Goal: Find specific page/section: Find specific page/section

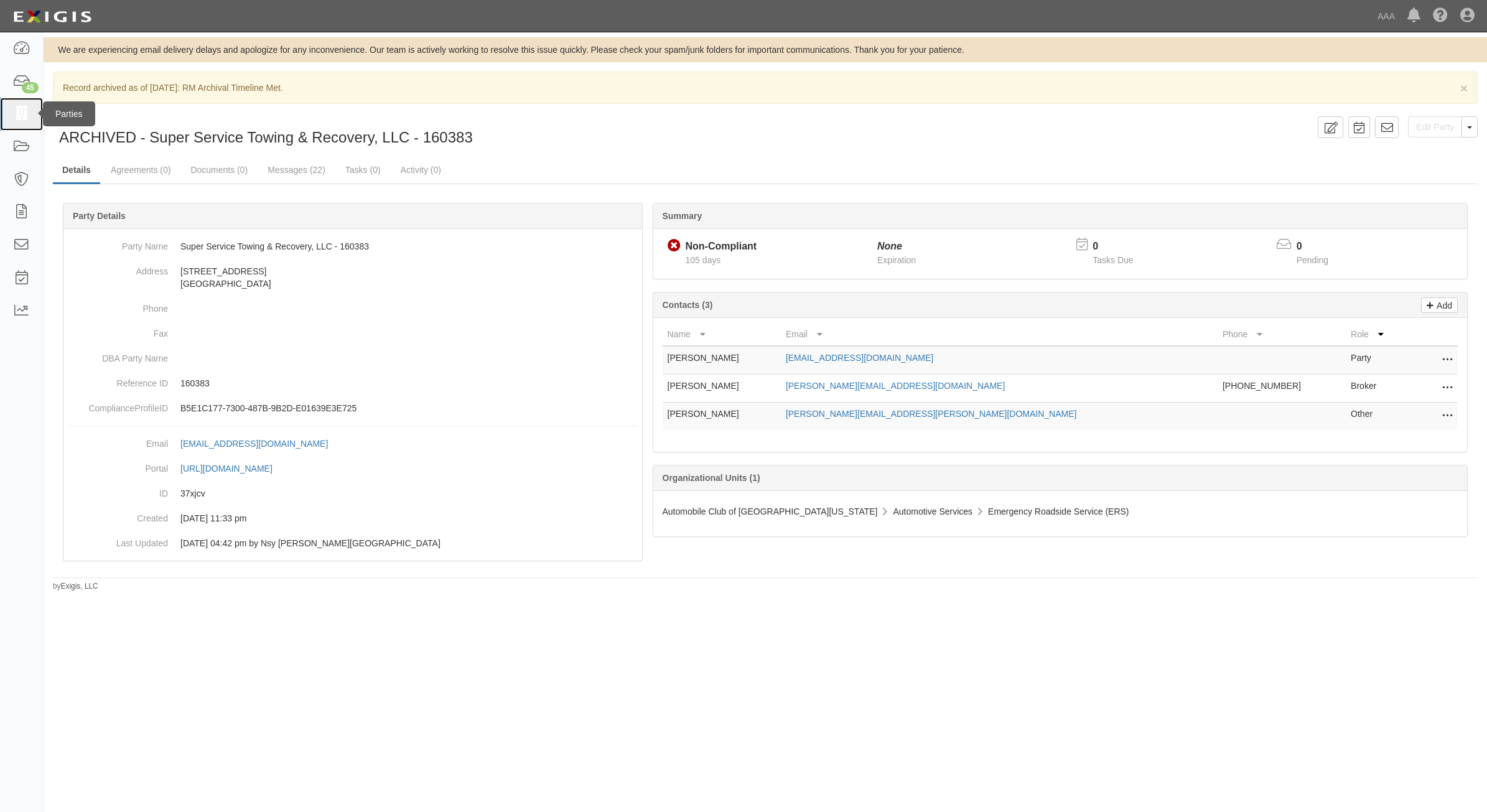
click at [29, 107] on icon at bounding box center [20, 114] width 17 height 14
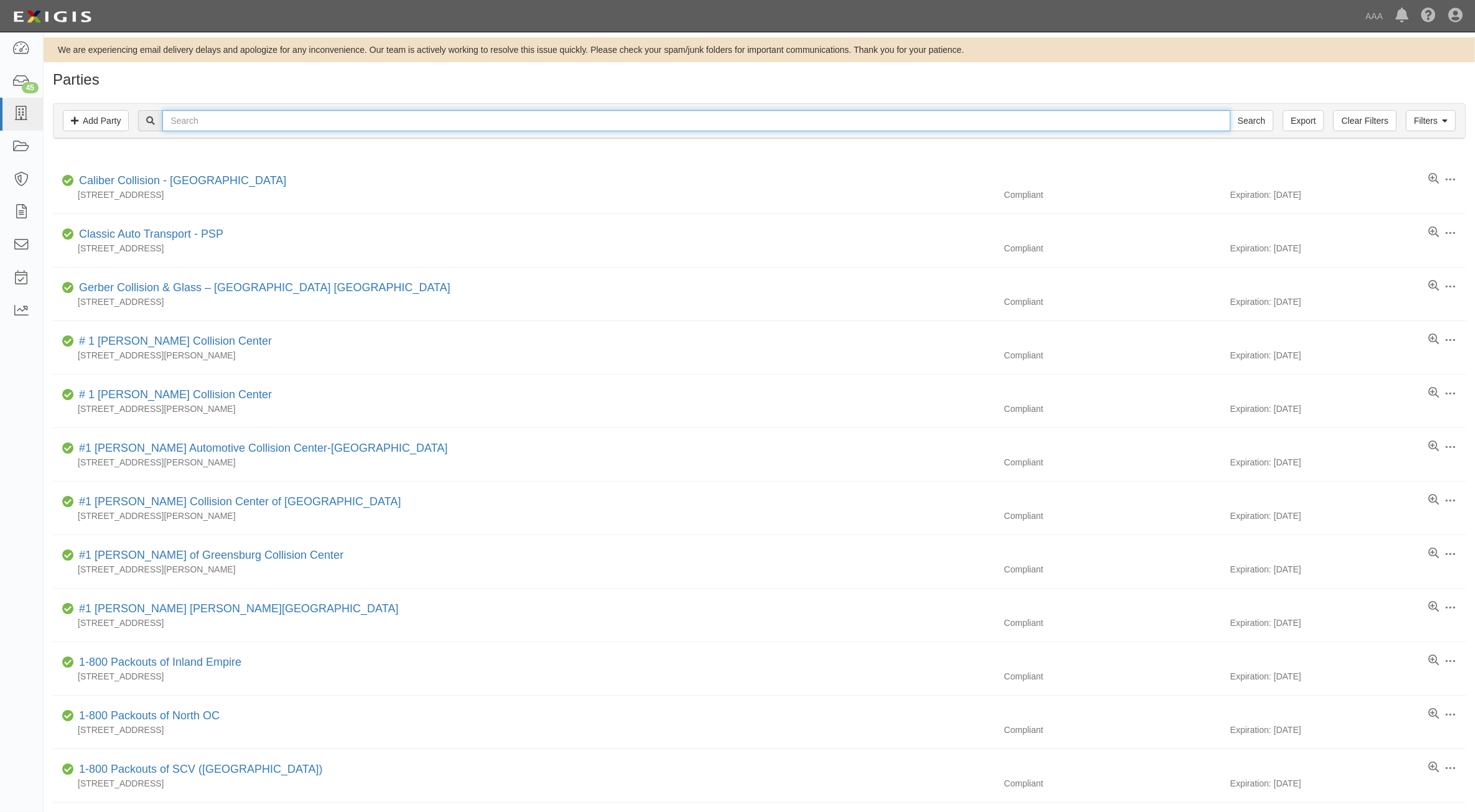
drag, startPoint x: 440, startPoint y: 111, endPoint x: 437, endPoint y: 117, distance: 6.7
click at [440, 113] on input "text" at bounding box center [696, 121] width 1068 height 21
type input "2"
type input "516425"
click at [1230, 110] on input "Search" at bounding box center [1252, 121] width 44 height 21
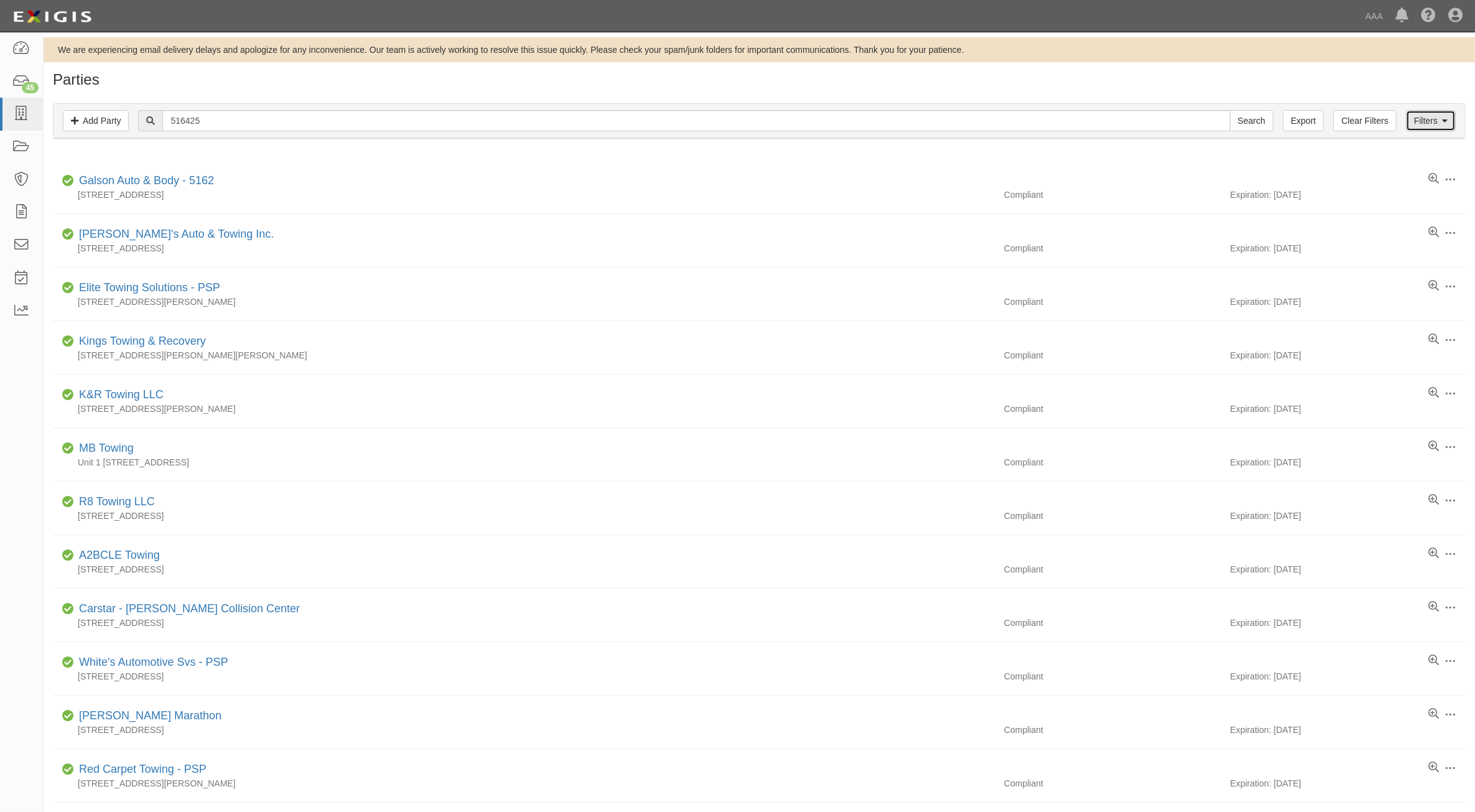
click at [1421, 125] on link "Filters" at bounding box center [1431, 121] width 50 height 21
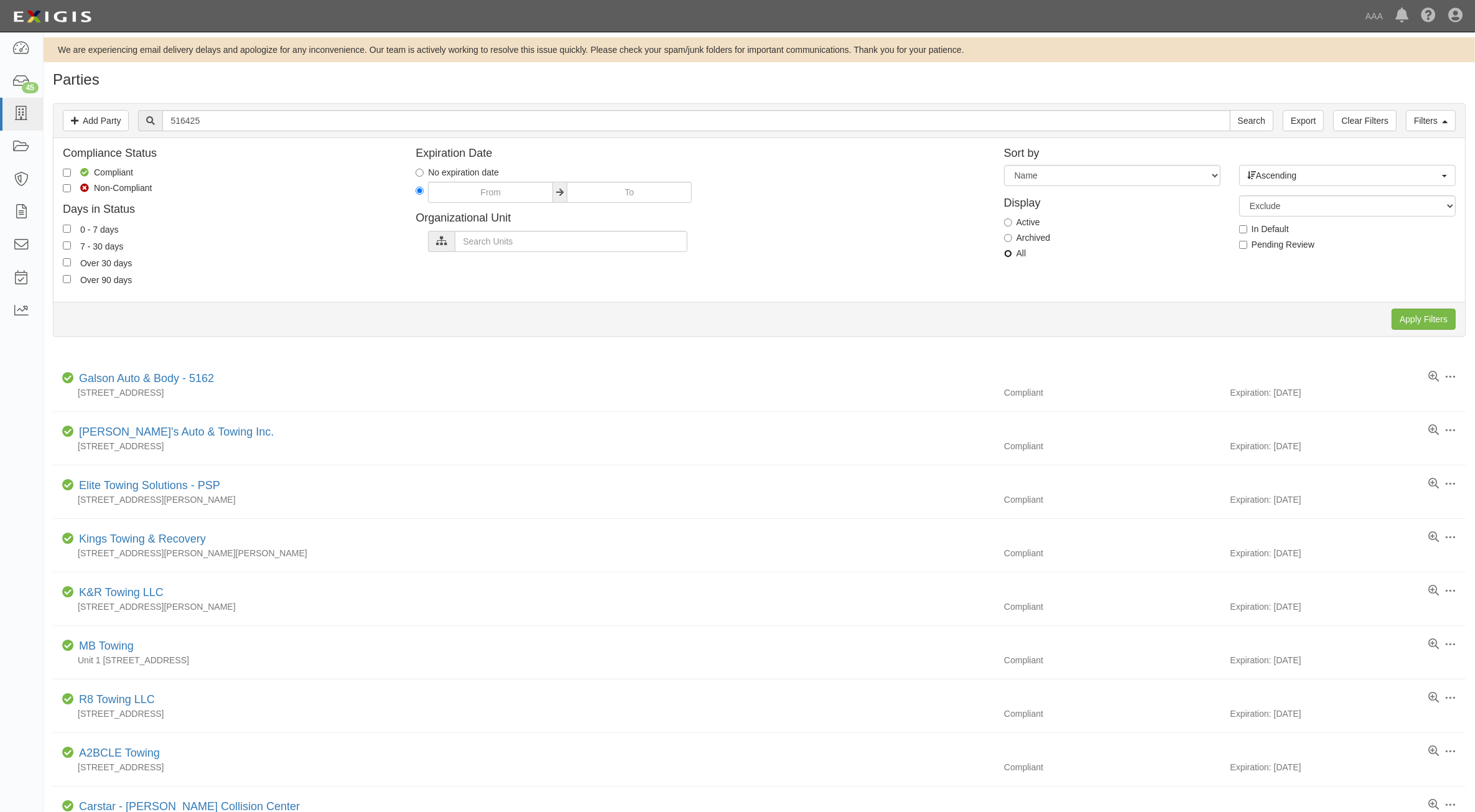
click at [1010, 254] on input "All" at bounding box center [1008, 253] width 8 height 8
radio input "true"
click at [1405, 321] on input "Apply Filters" at bounding box center [1424, 319] width 64 height 21
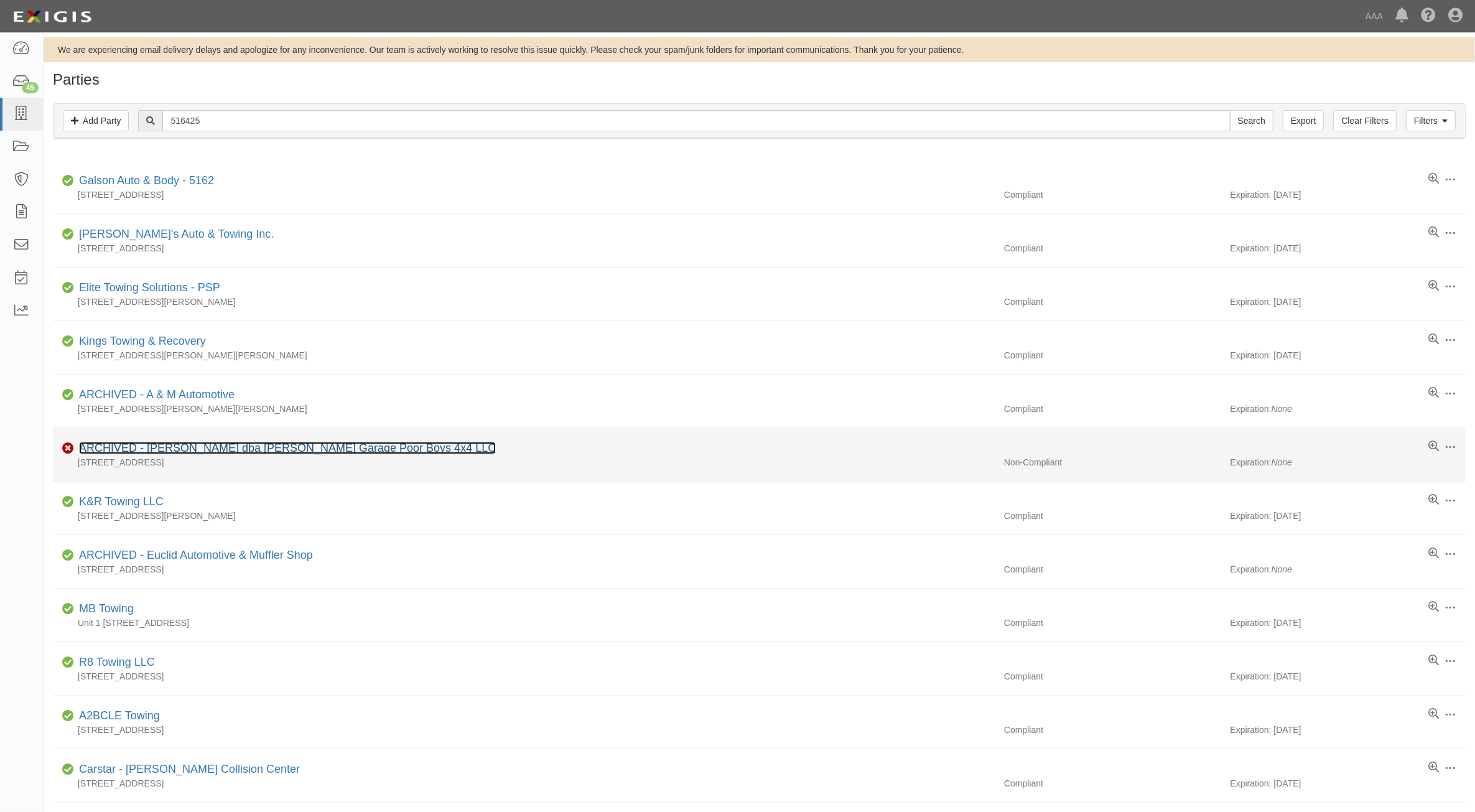
click at [305, 449] on link "ARCHIVED - Jeremy Gearheart dba Gearheart's Garage Poor Boys 4x4 LLC" at bounding box center [288, 448] width 417 height 12
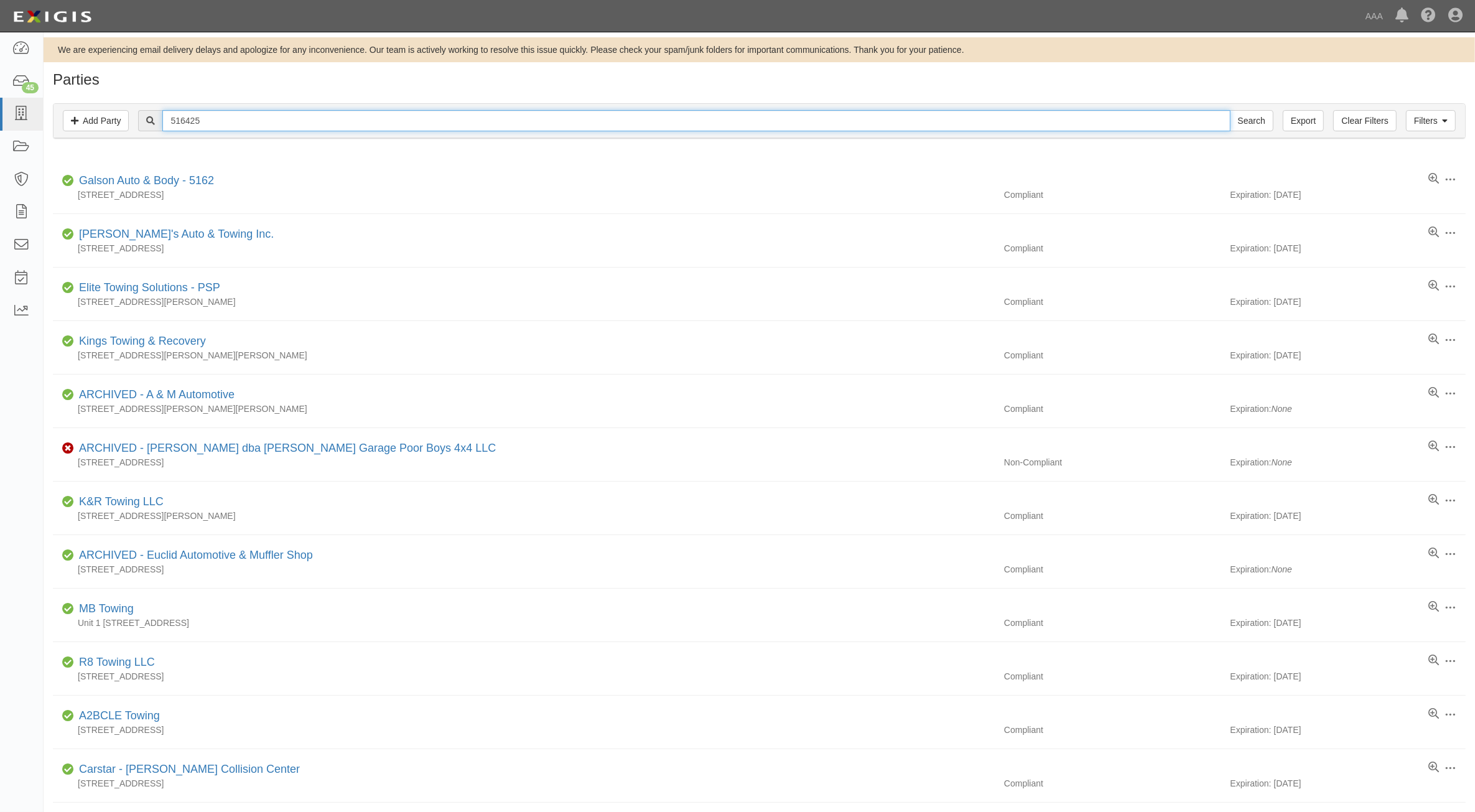
click at [249, 116] on input "516425" at bounding box center [696, 121] width 1068 height 21
type input "Guardian"
click at [1230, 110] on input "Search" at bounding box center [1252, 121] width 44 height 21
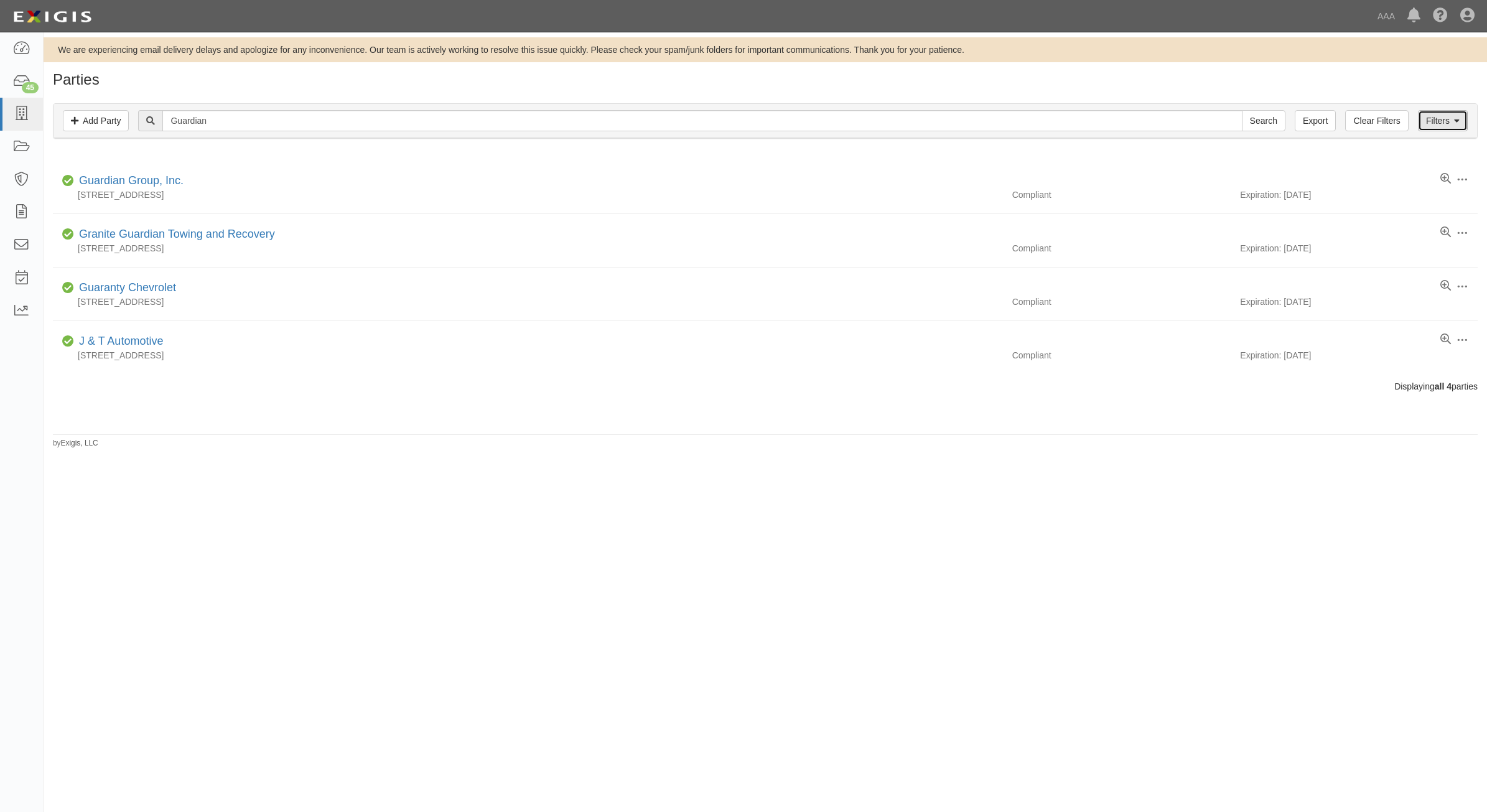
click at [1430, 119] on link "Filters" at bounding box center [1443, 121] width 50 height 21
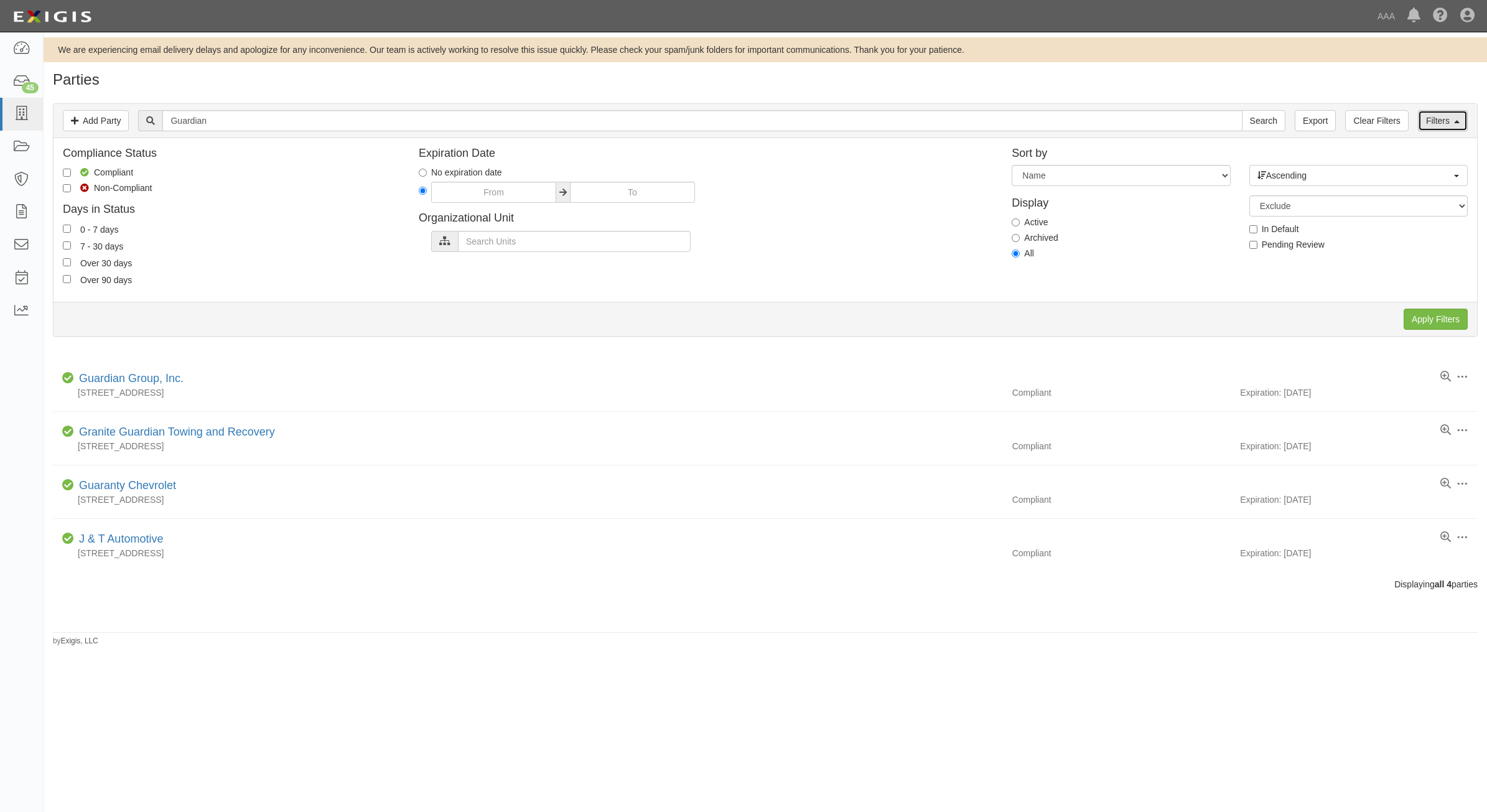
click at [1430, 119] on link "Filters" at bounding box center [1443, 121] width 50 height 21
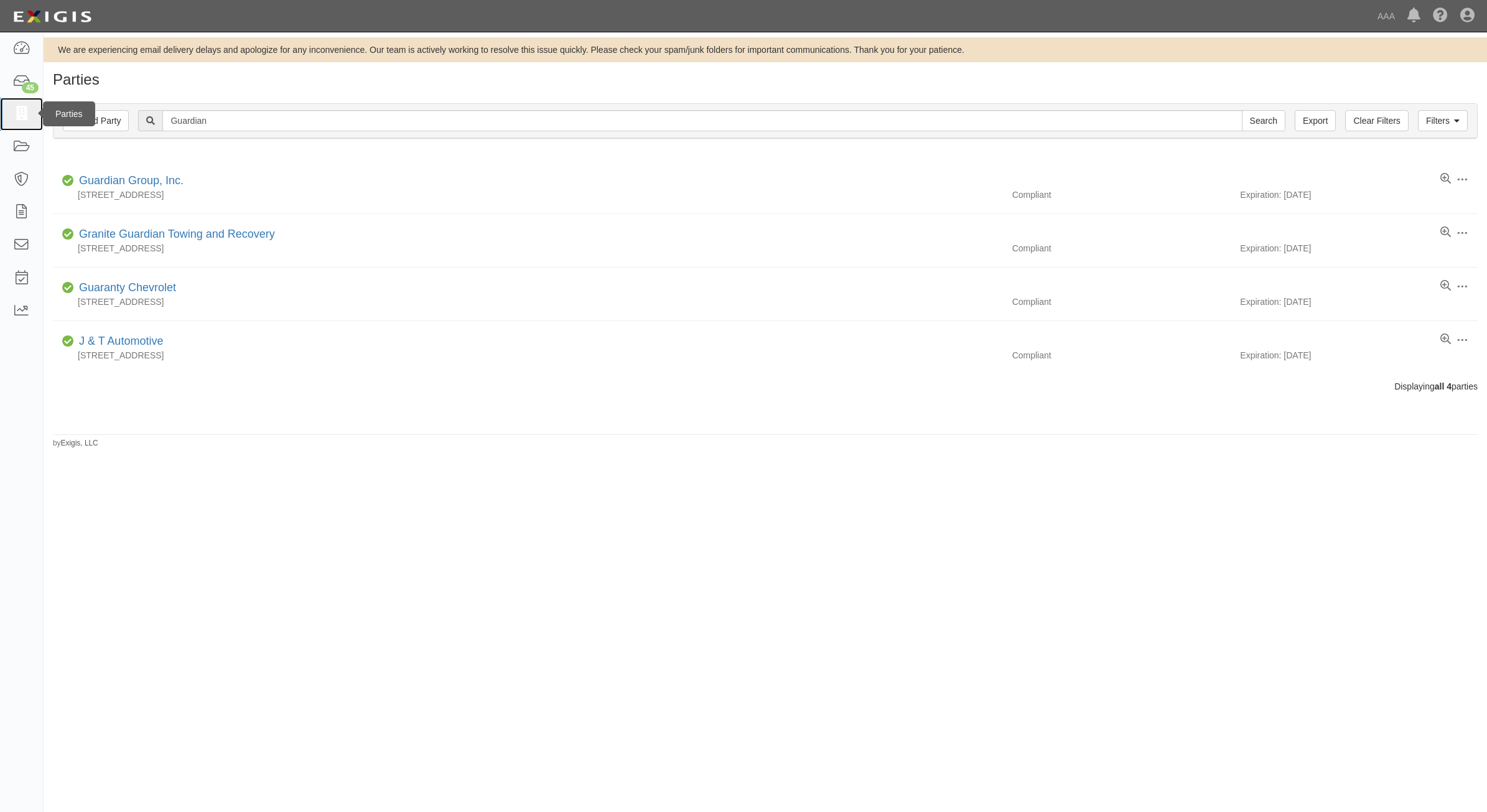
click at [28, 120] on icon at bounding box center [20, 114] width 17 height 14
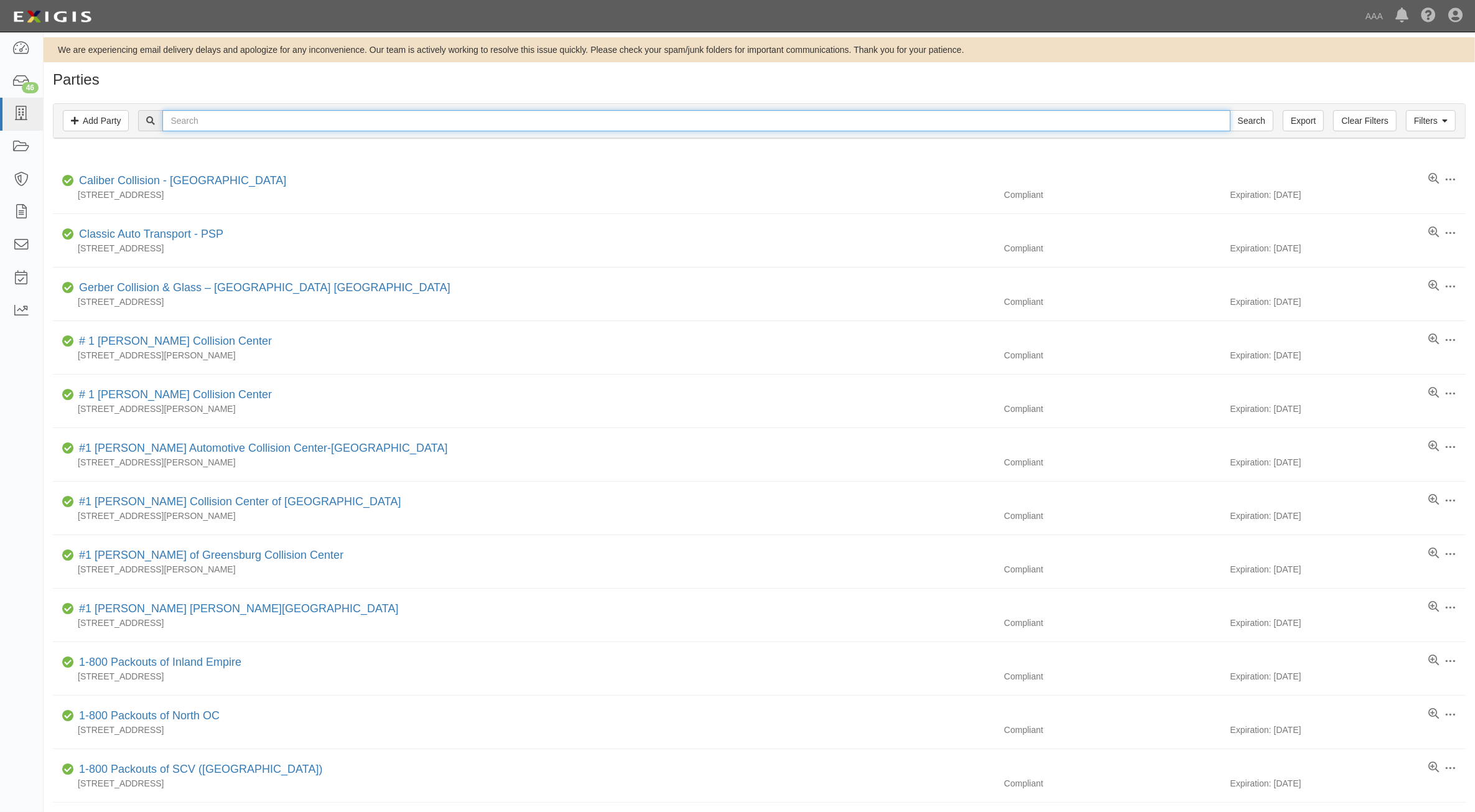
click at [315, 125] on input "text" at bounding box center [696, 121] width 1068 height 21
type input "516425"
click at [1230, 110] on input "Search" at bounding box center [1252, 121] width 44 height 21
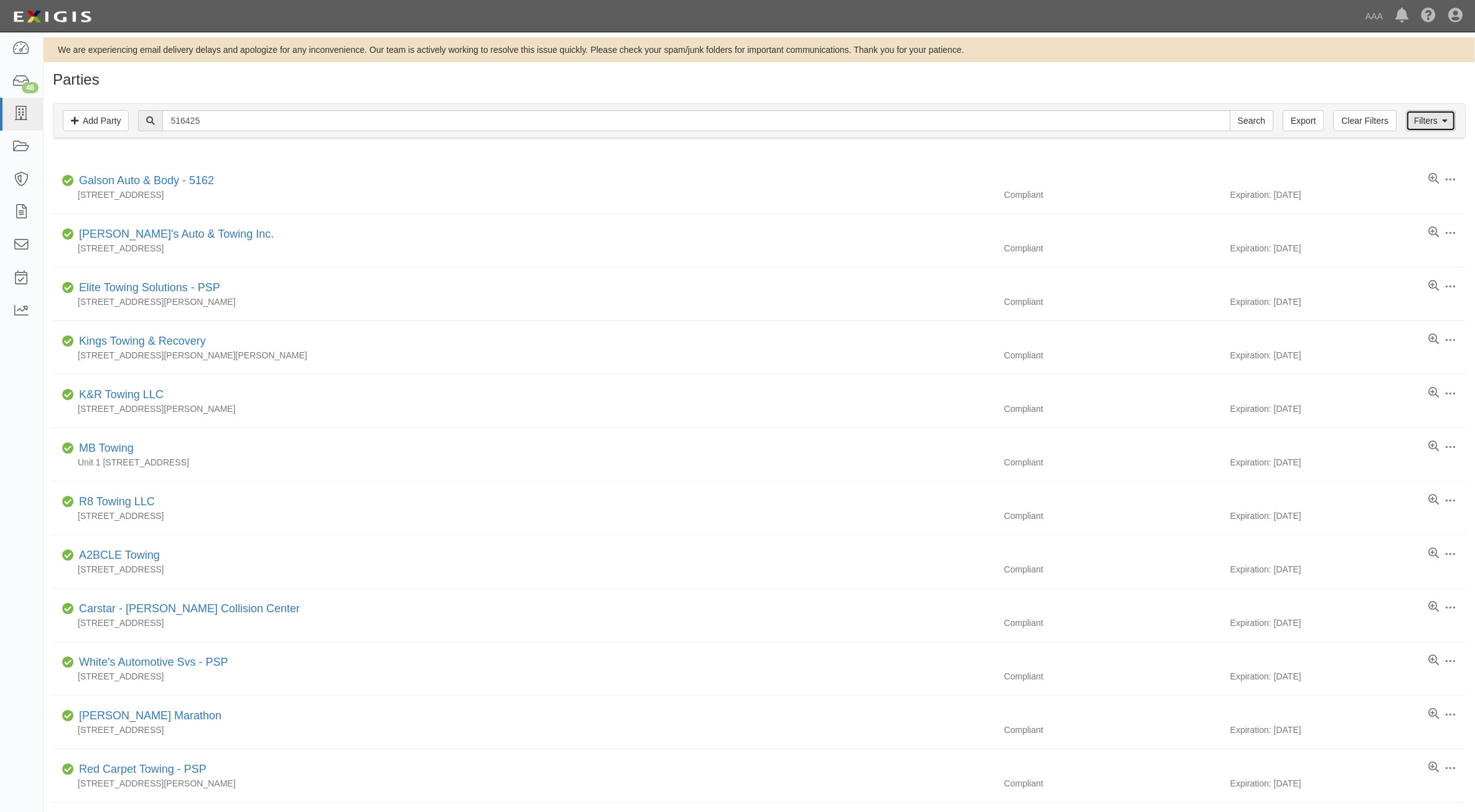
click at [1434, 116] on link "Filters" at bounding box center [1431, 121] width 50 height 21
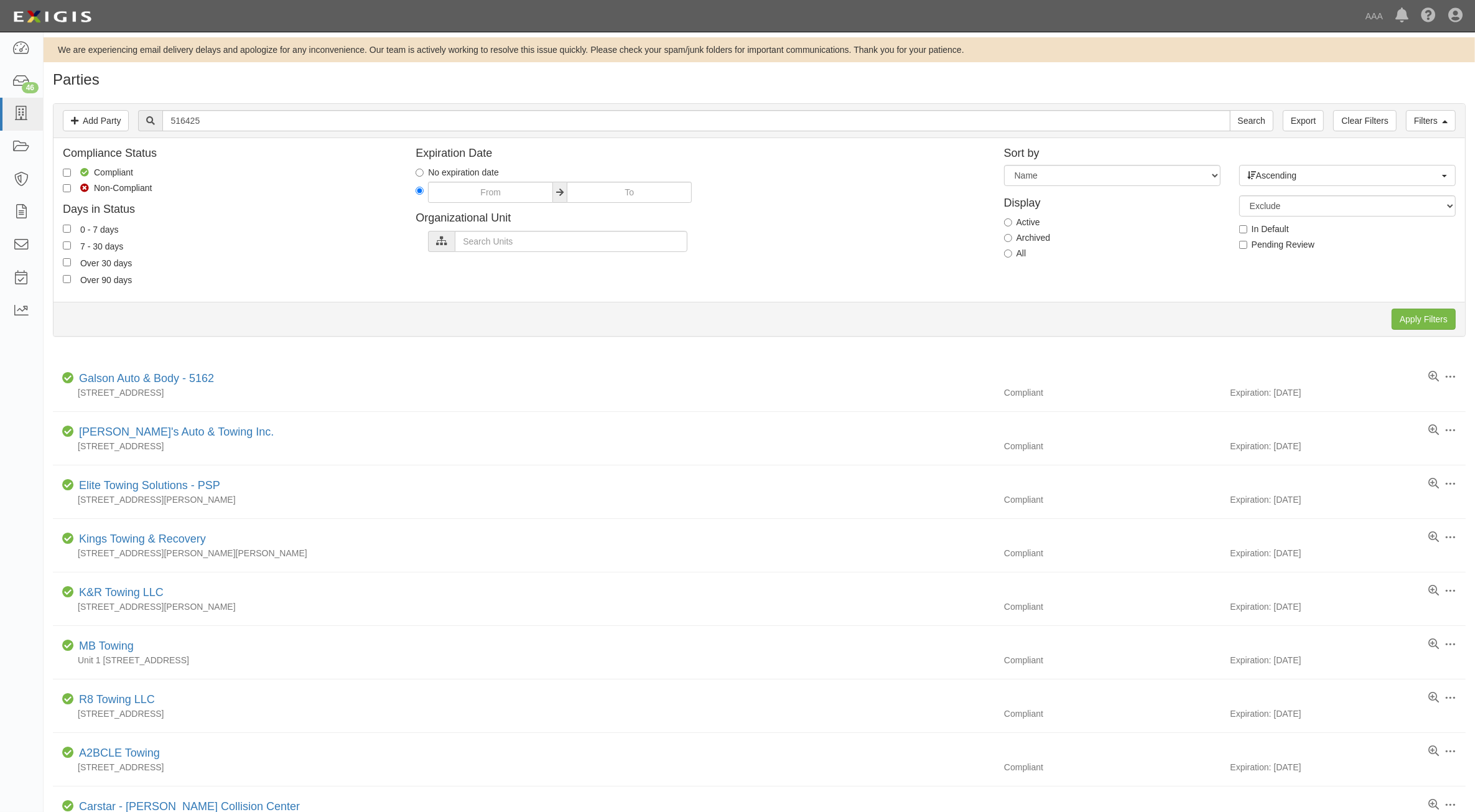
click at [1006, 249] on label "All" at bounding box center [1016, 253] width 23 height 12
click at [1006, 249] on input "All" at bounding box center [1008, 253] width 8 height 8
radio input "true"
click at [1409, 321] on input "Apply Filters" at bounding box center [1424, 319] width 64 height 21
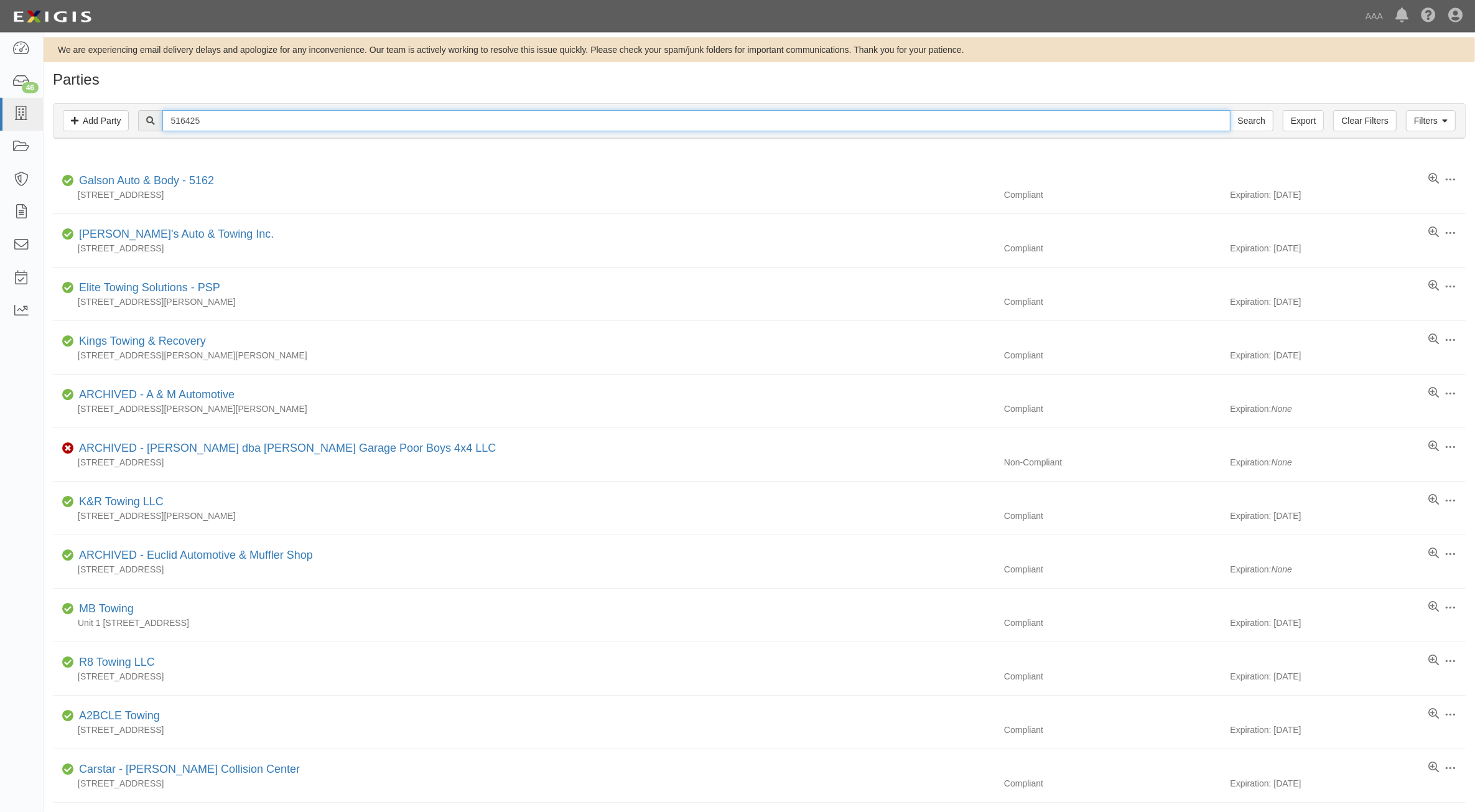
click at [243, 120] on input "516425" at bounding box center [696, 121] width 1068 height 21
type input "Guardian"
click at [1230, 110] on input "Search" at bounding box center [1252, 121] width 44 height 21
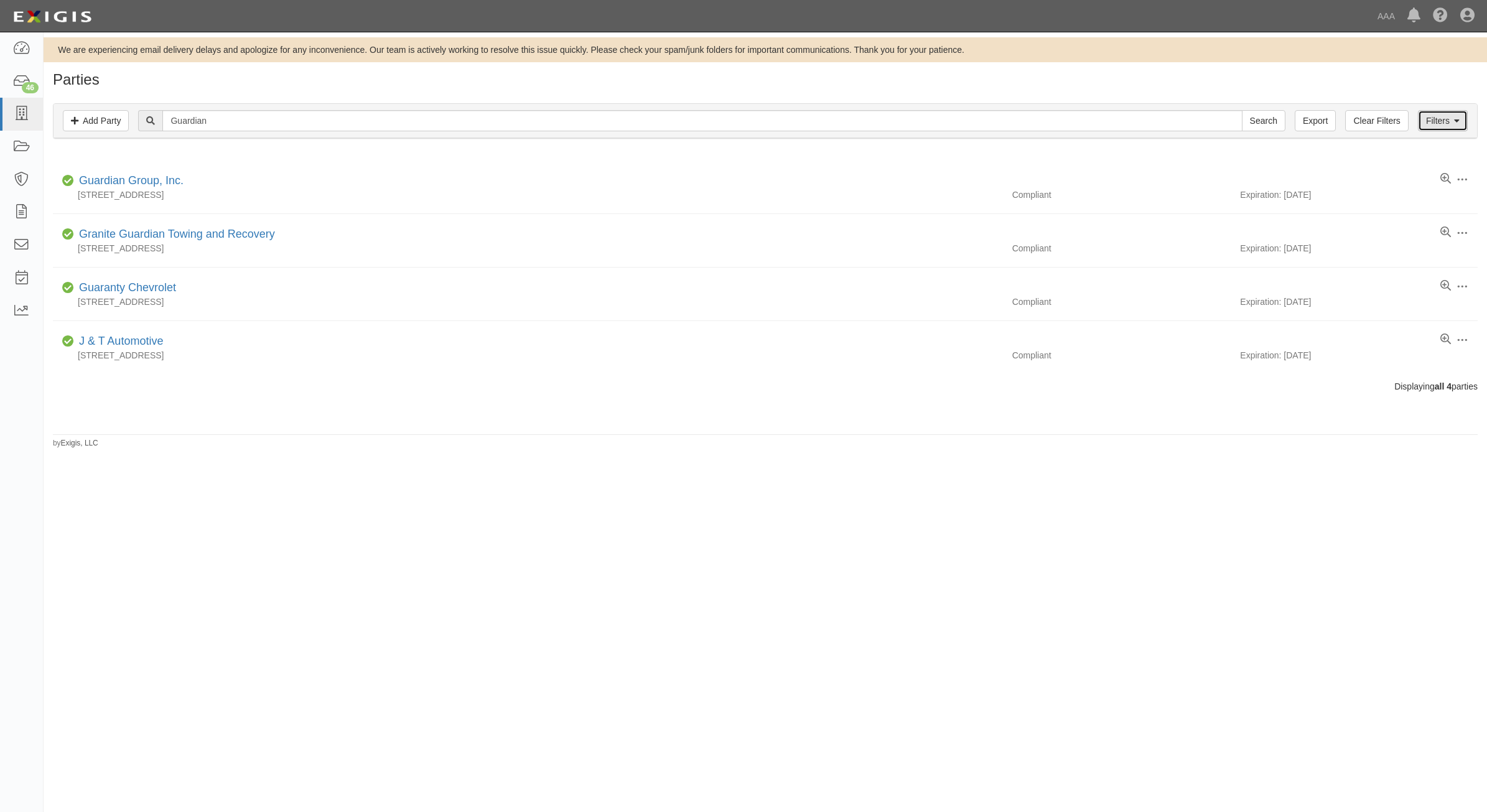
click at [1438, 119] on link "Filters" at bounding box center [1443, 121] width 50 height 21
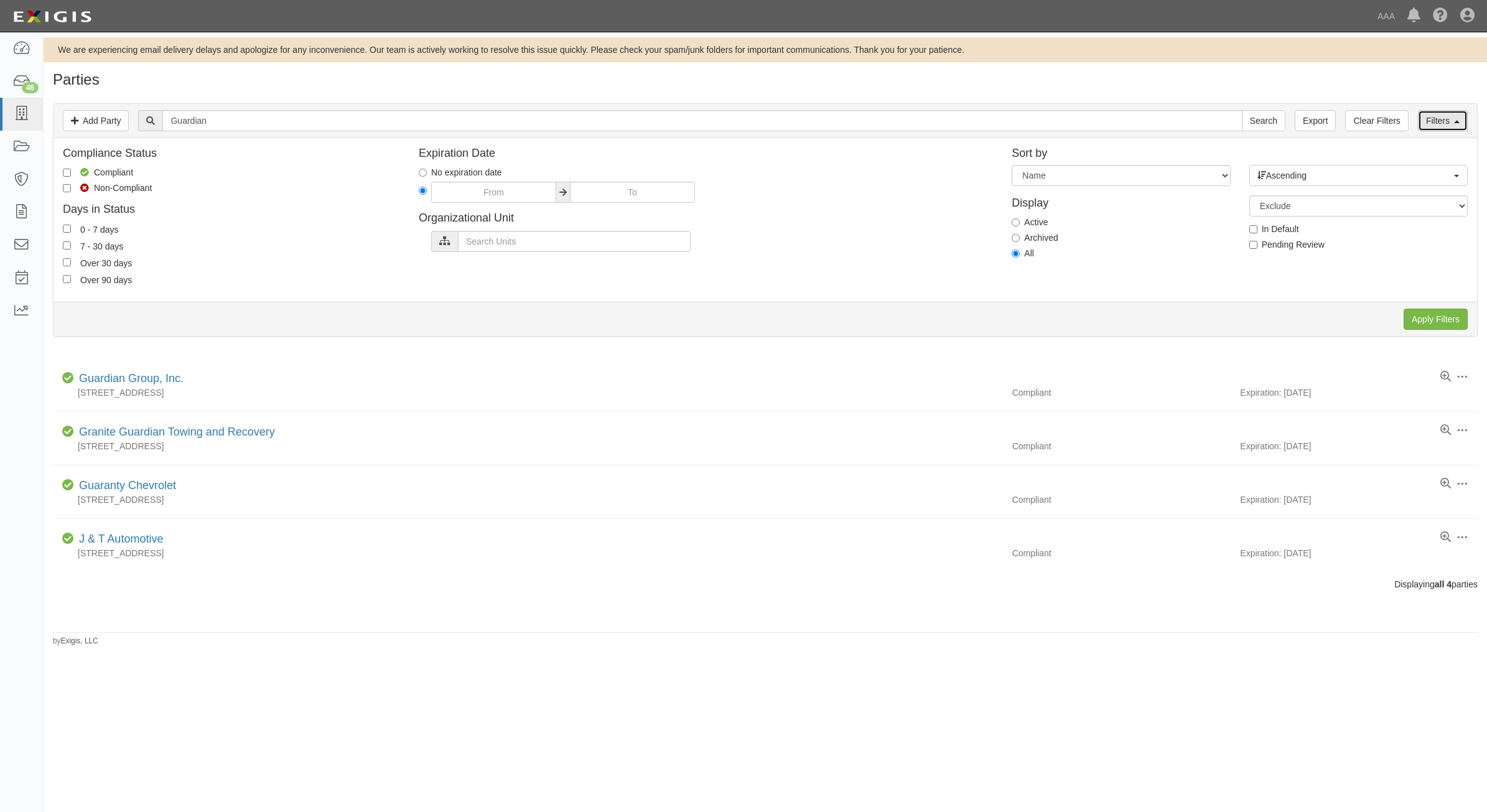
click at [1438, 119] on link "Filters" at bounding box center [1443, 121] width 50 height 21
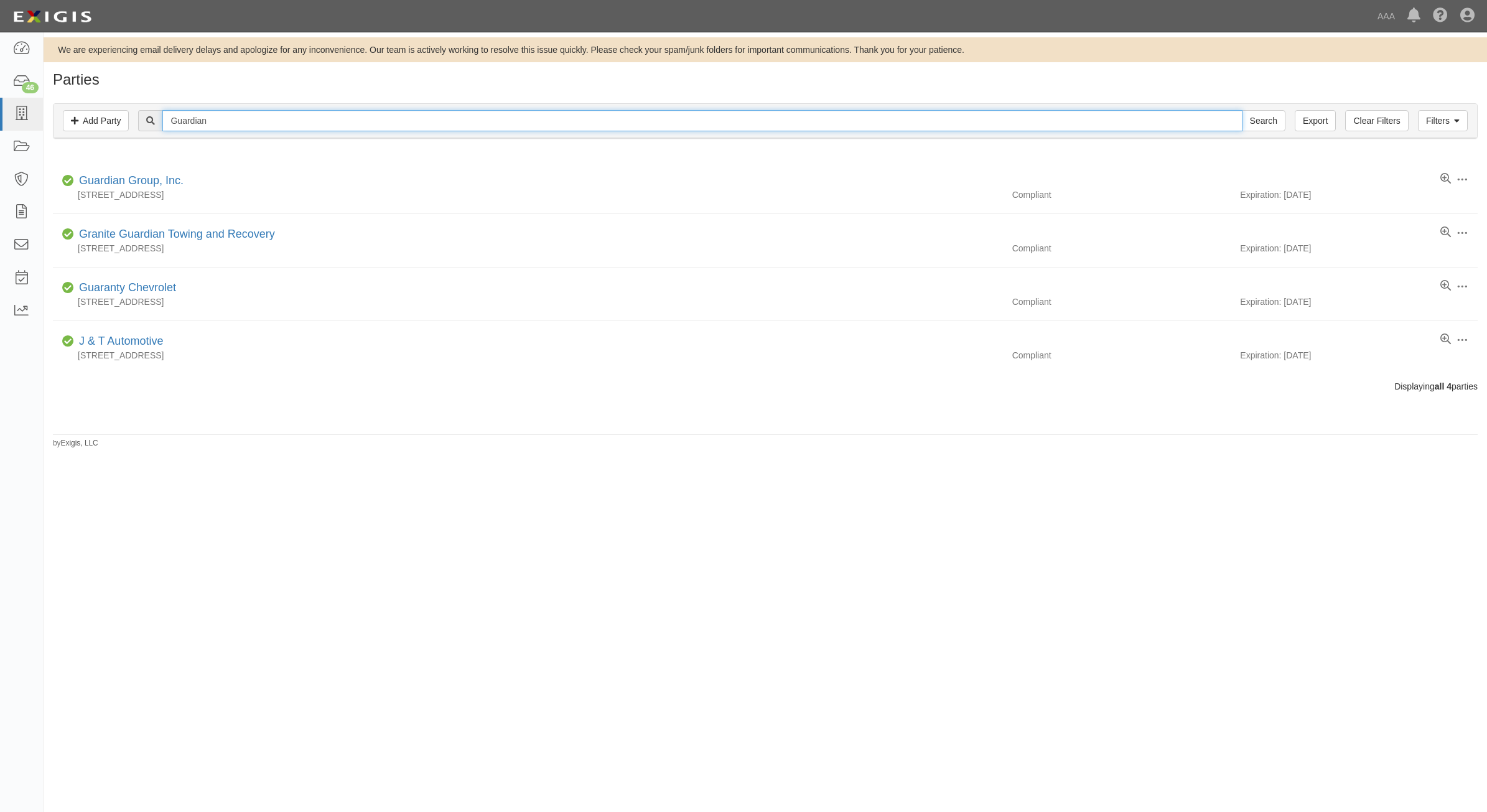
click at [266, 122] on input "Guardian" at bounding box center [702, 121] width 1080 height 21
type input "516425"
click at [1241, 110] on input "Search" at bounding box center [1263, 121] width 44 height 21
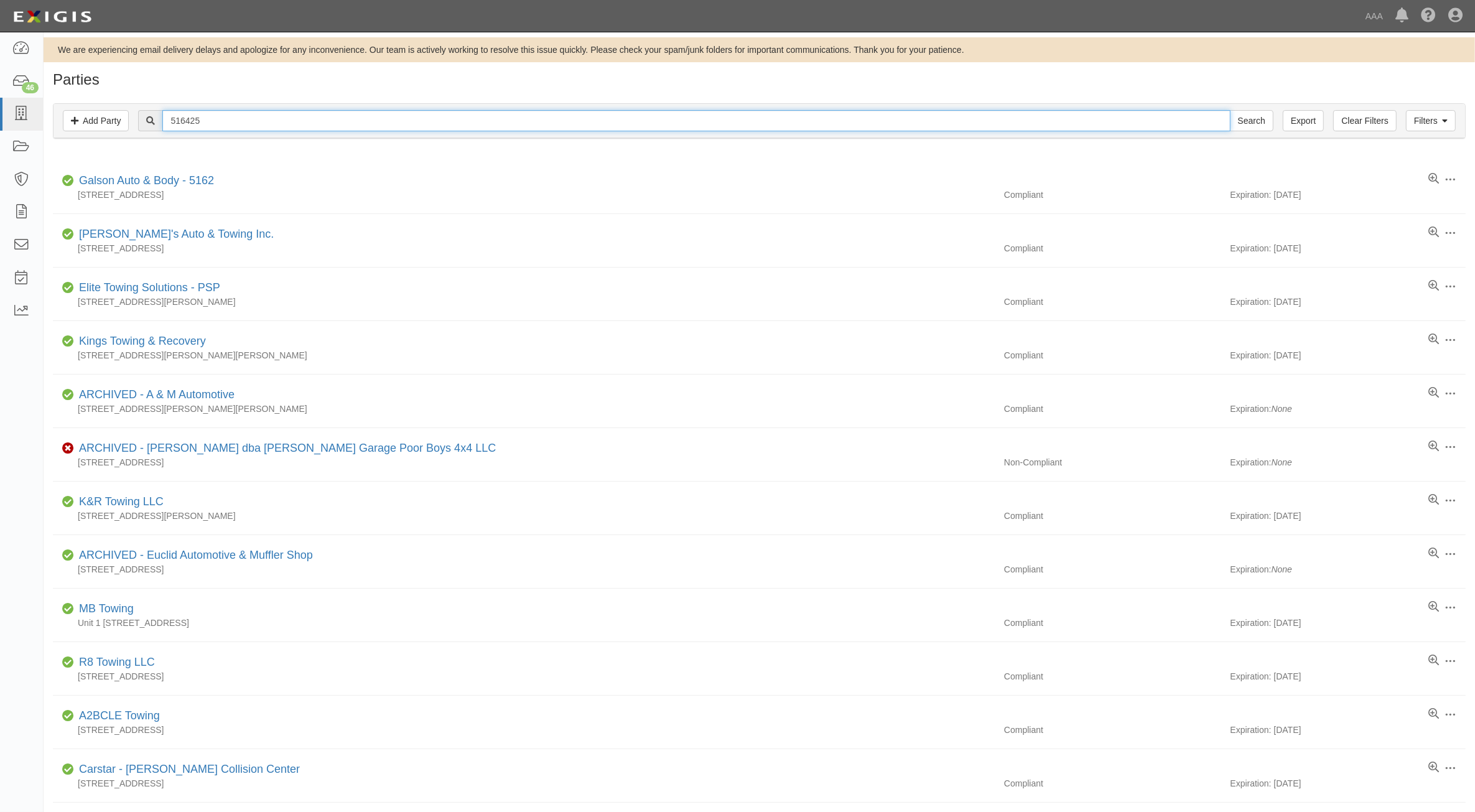
click at [399, 122] on input "516425" at bounding box center [696, 121] width 1068 height 21
click at [1404, 122] on div "516425 Search" at bounding box center [759, 121] width 1393 height 21
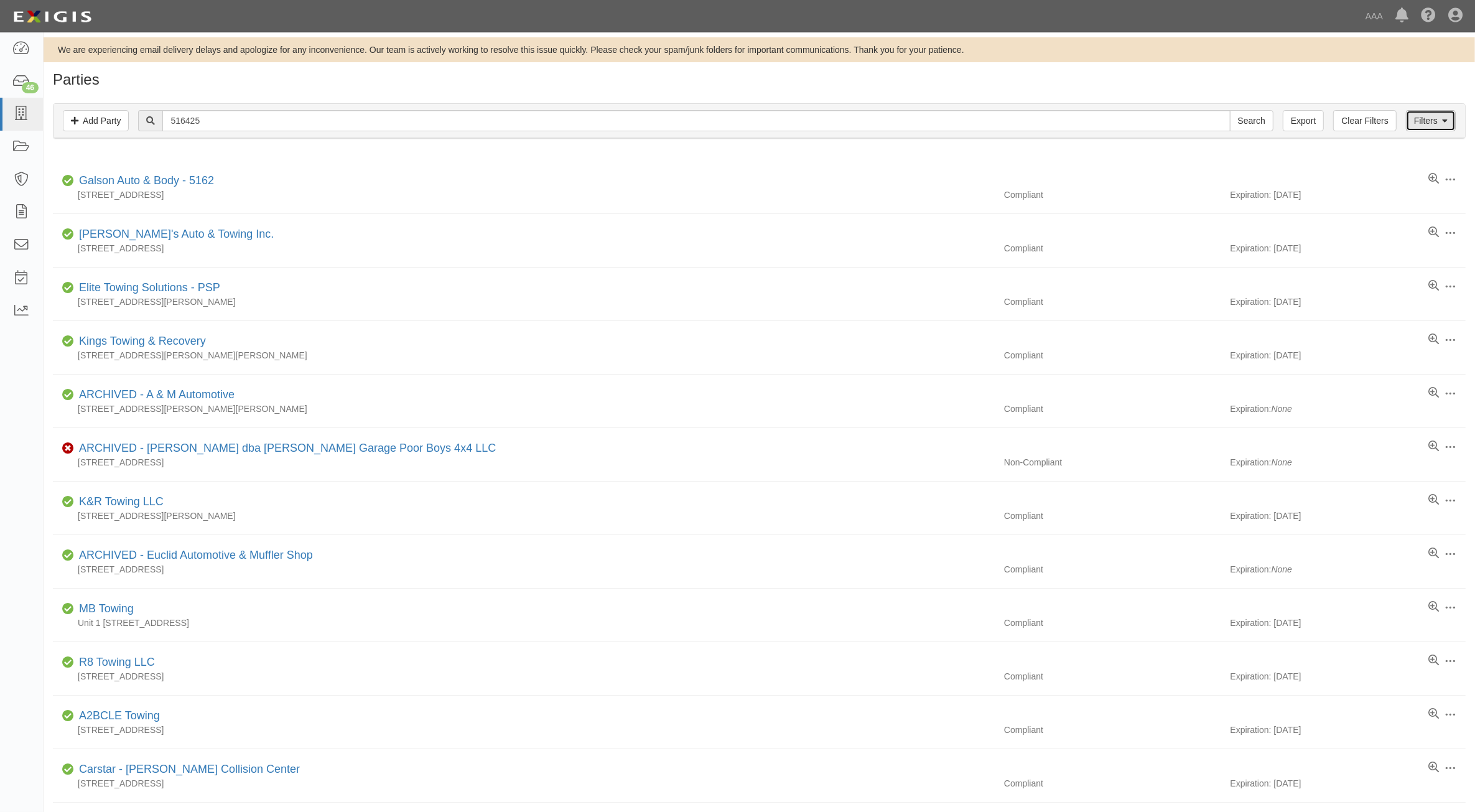
click at [1418, 122] on link "Filters" at bounding box center [1431, 121] width 50 height 21
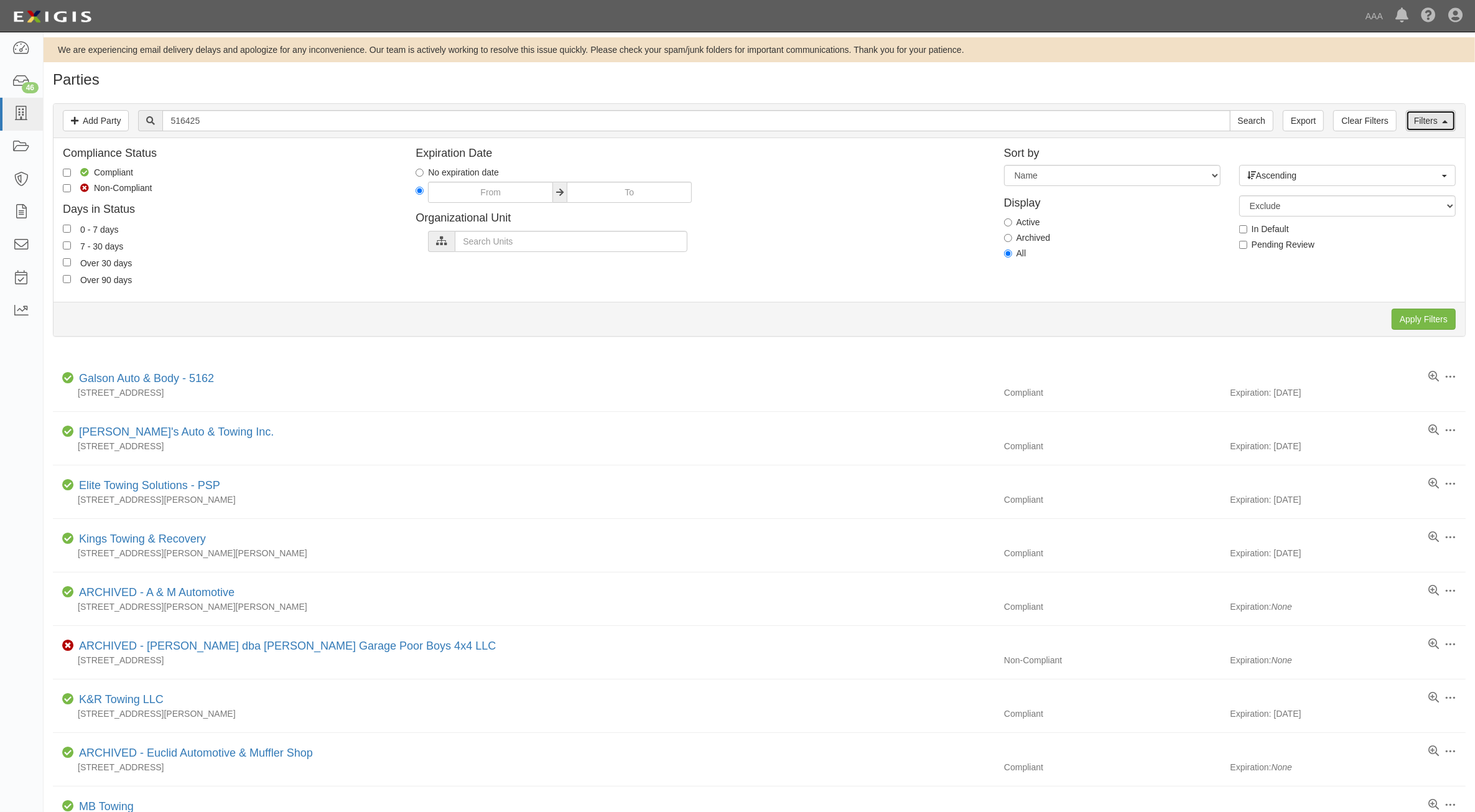
drag, startPoint x: 1417, startPoint y: 122, endPoint x: 960, endPoint y: 156, distance: 458.3
click at [1416, 122] on link "Filters" at bounding box center [1431, 121] width 50 height 21
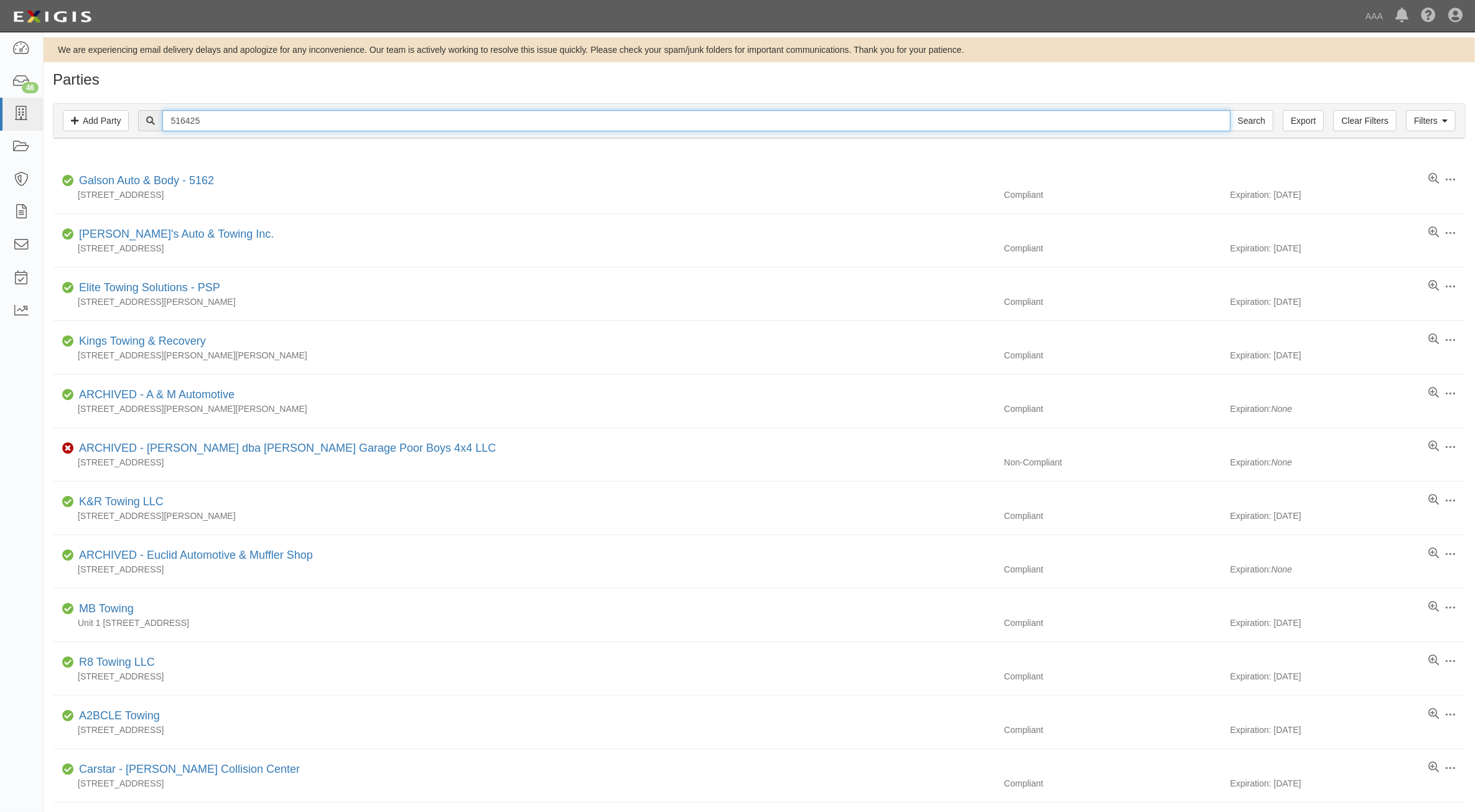
click at [695, 126] on input "516425" at bounding box center [696, 121] width 1068 height 21
type input "Guardian"
click at [1230, 110] on input "Search" at bounding box center [1252, 121] width 44 height 21
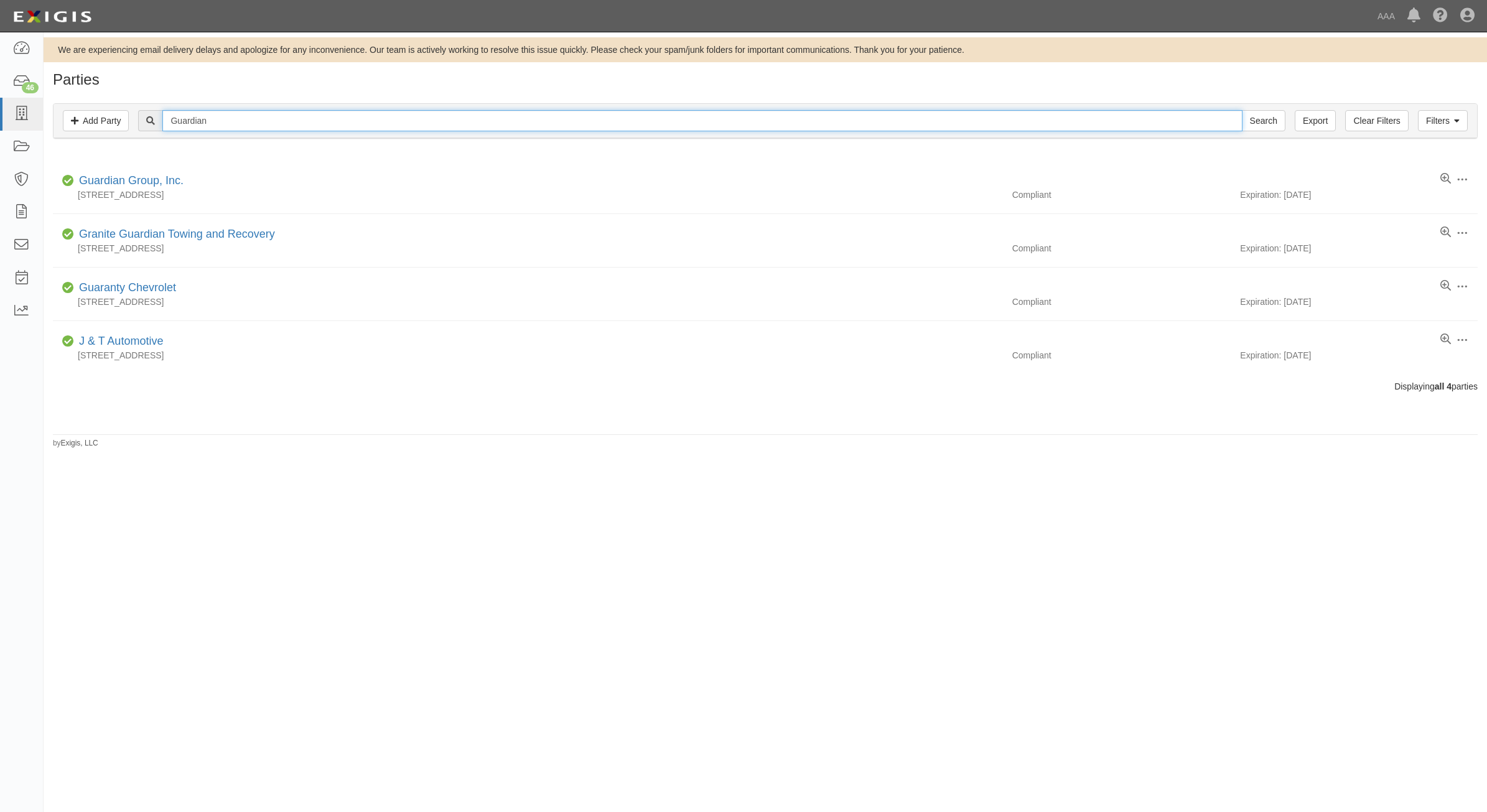
click at [266, 122] on input "Guardian" at bounding box center [702, 121] width 1080 height 21
type input "516425"
click at [1241, 110] on input "Search" at bounding box center [1263, 121] width 44 height 21
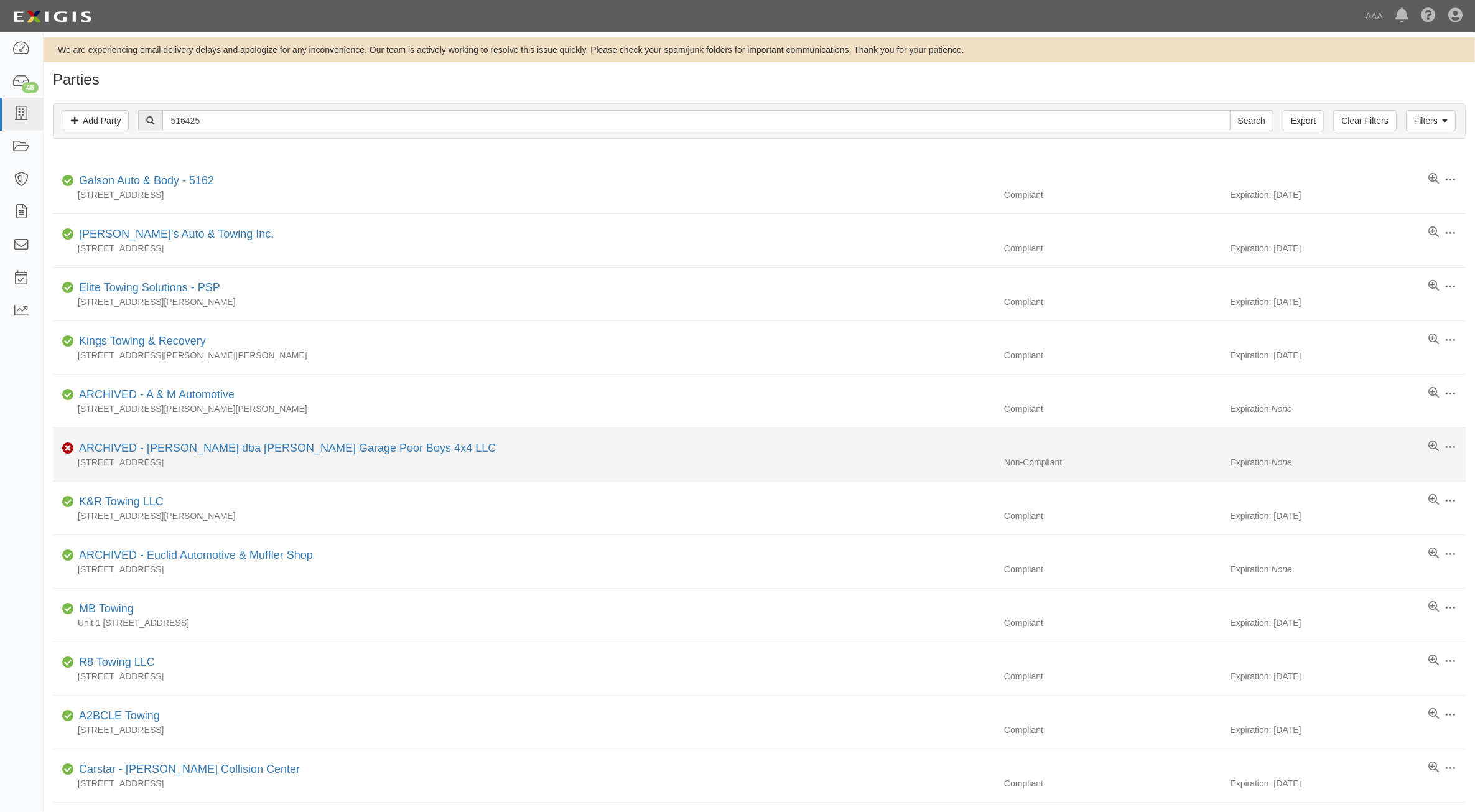
click at [326, 460] on div "[STREET_ADDRESS]" at bounding box center [524, 462] width 942 height 12
click at [329, 449] on link "ARCHIVED - [PERSON_NAME] dba [PERSON_NAME] Garage Poor Boys 4x4 LLC" at bounding box center [288, 448] width 417 height 12
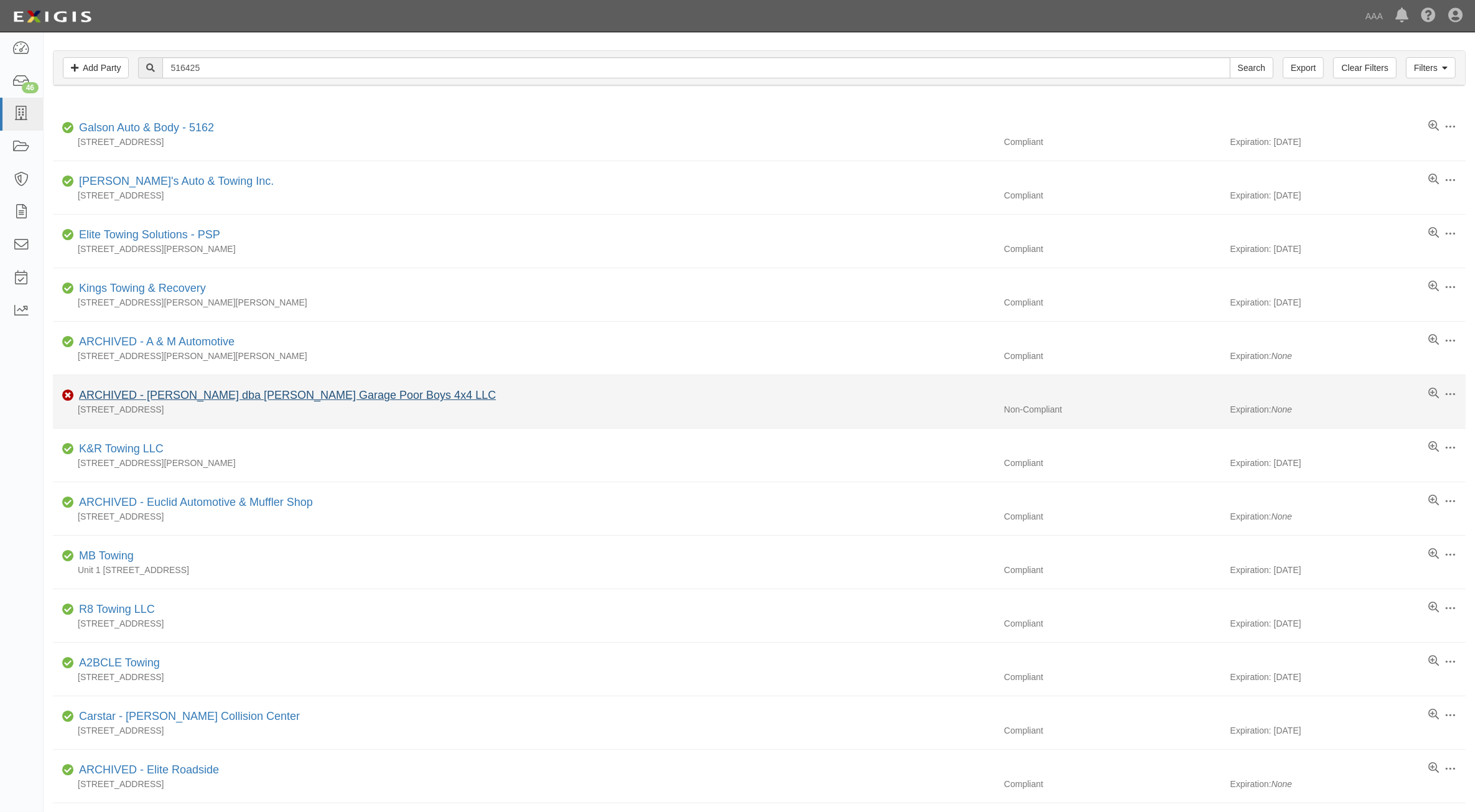
scroll to position [78, 0]
